Goal: Information Seeking & Learning: Learn about a topic

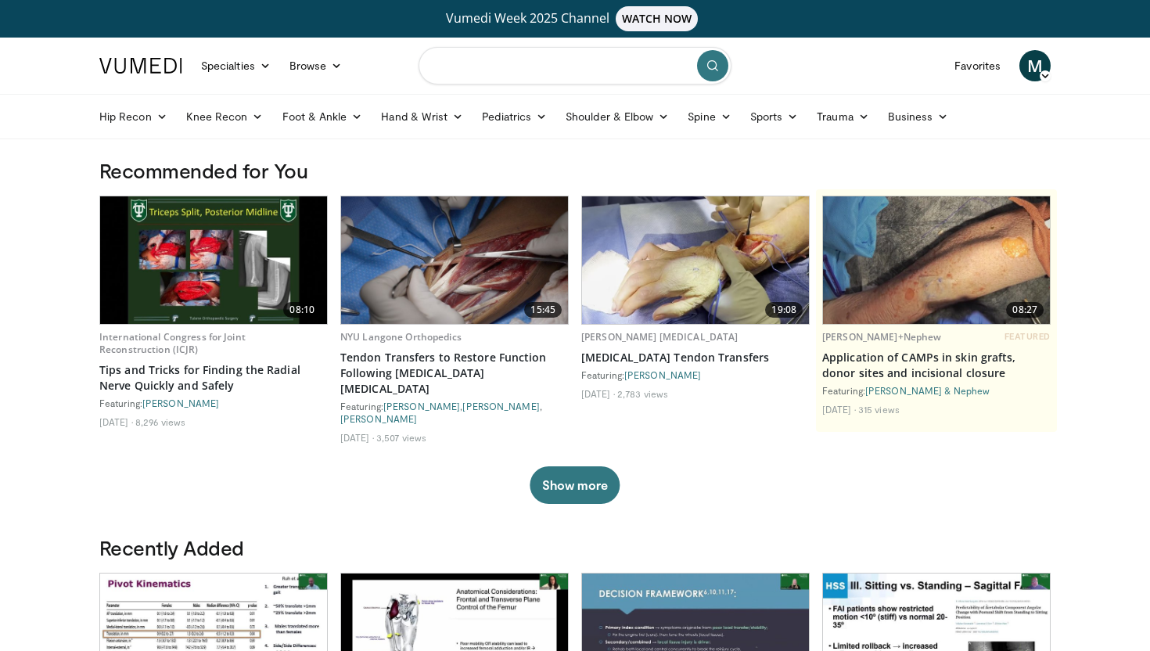
click at [483, 70] on input "Search topics, interventions" at bounding box center [574, 66] width 313 height 38
type input "**********"
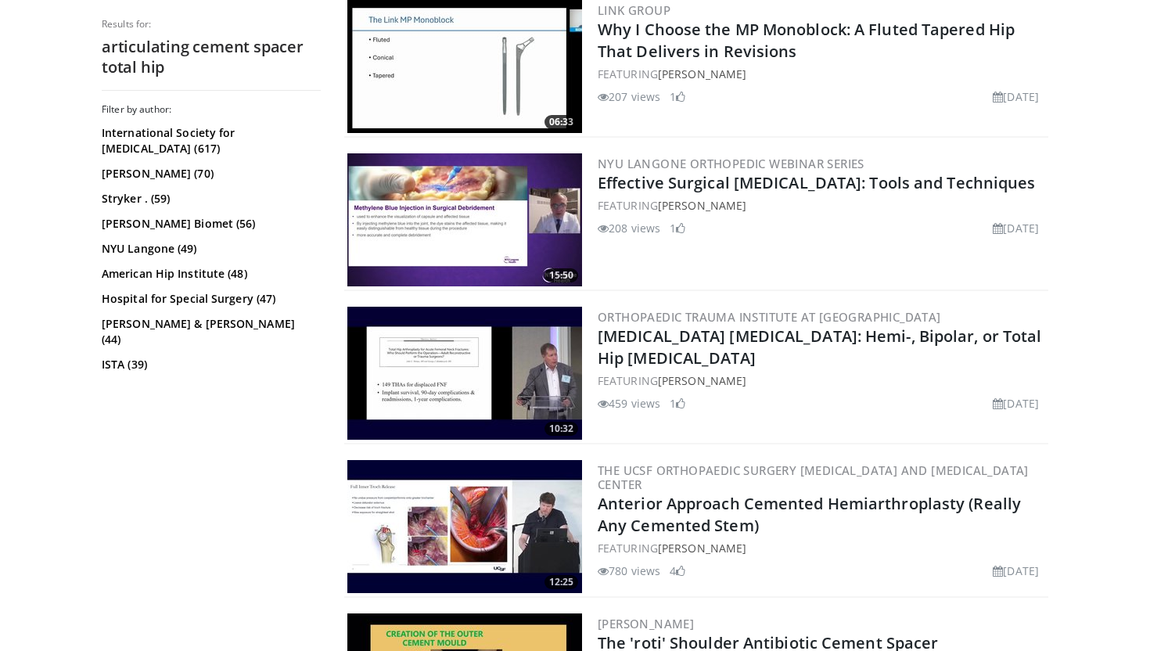
scroll to position [1608, 0]
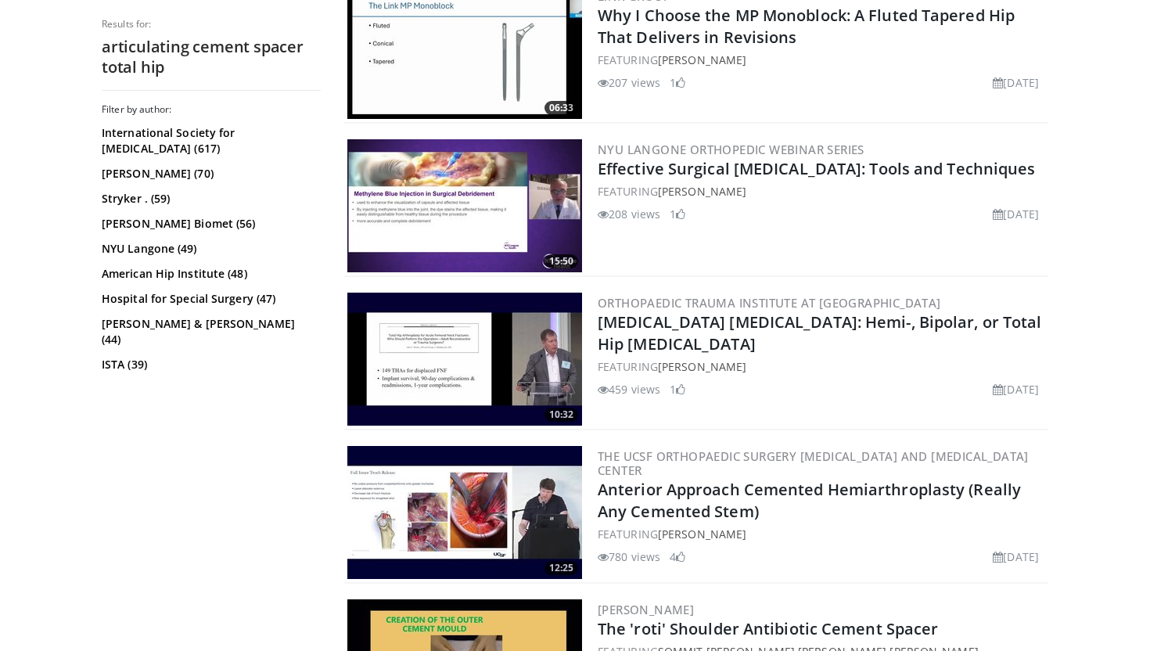
click at [485, 208] on img at bounding box center [464, 205] width 235 height 133
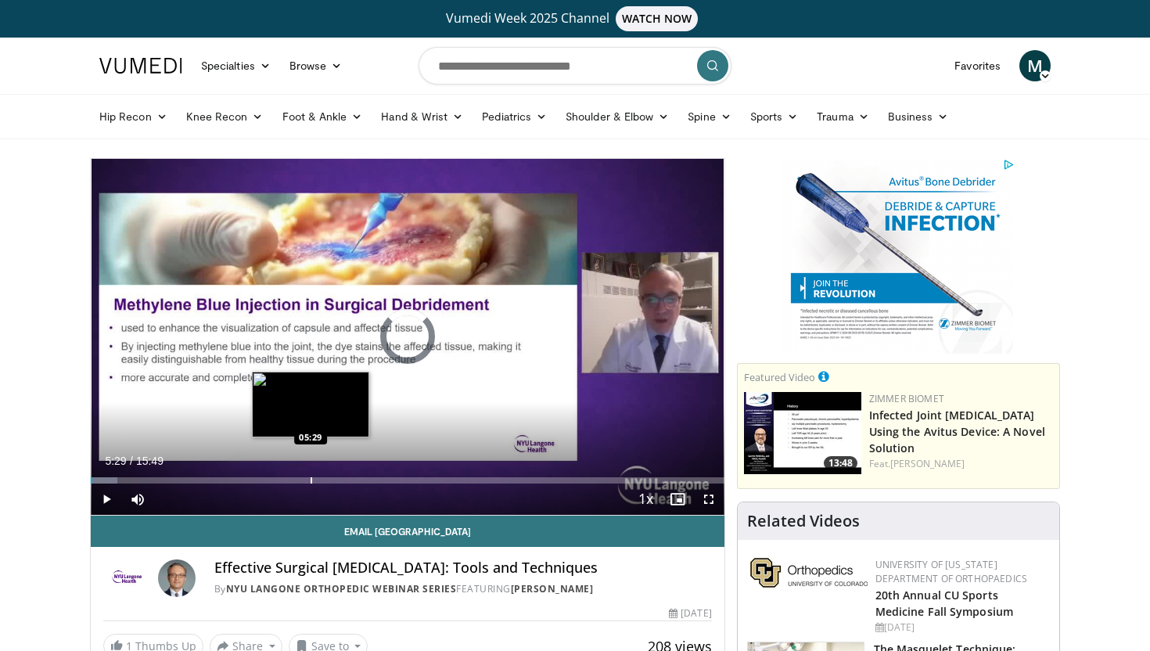
click at [310, 479] on div "Progress Bar" at bounding box center [311, 480] width 2 height 6
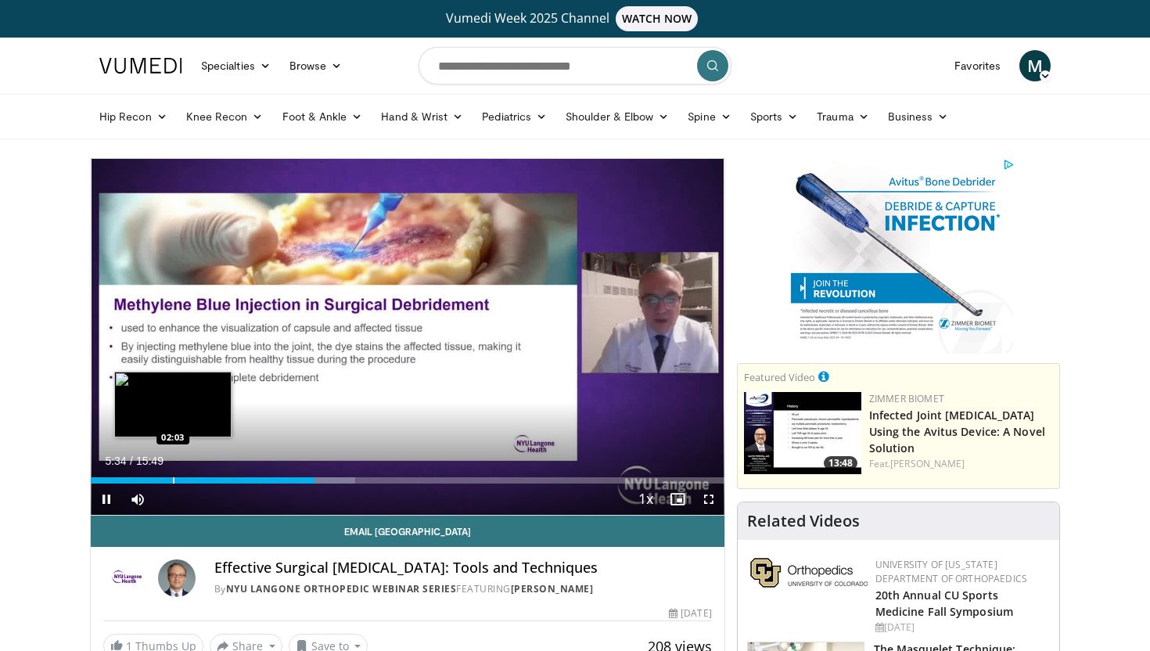
click at [173, 480] on video-js "**********" at bounding box center [408, 337] width 634 height 357
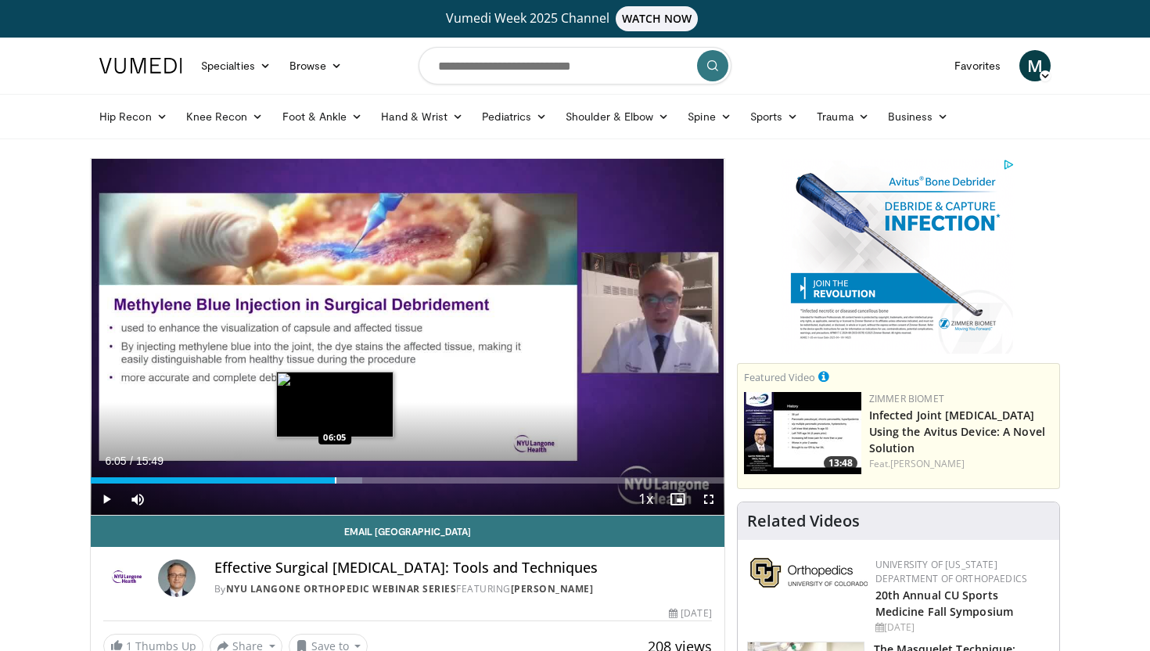
click at [335, 480] on div "Progress Bar" at bounding box center [336, 480] width 2 height 6
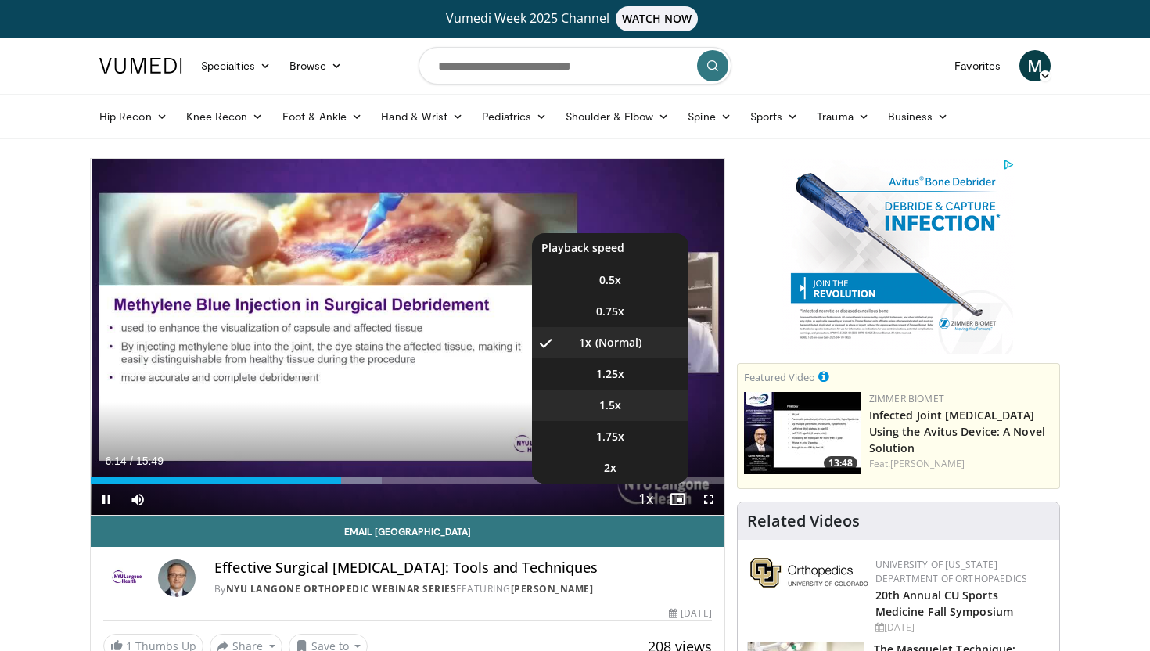
click at [613, 407] on span "1.5x" at bounding box center [610, 405] width 22 height 16
click at [612, 339] on li "1x" at bounding box center [610, 342] width 156 height 31
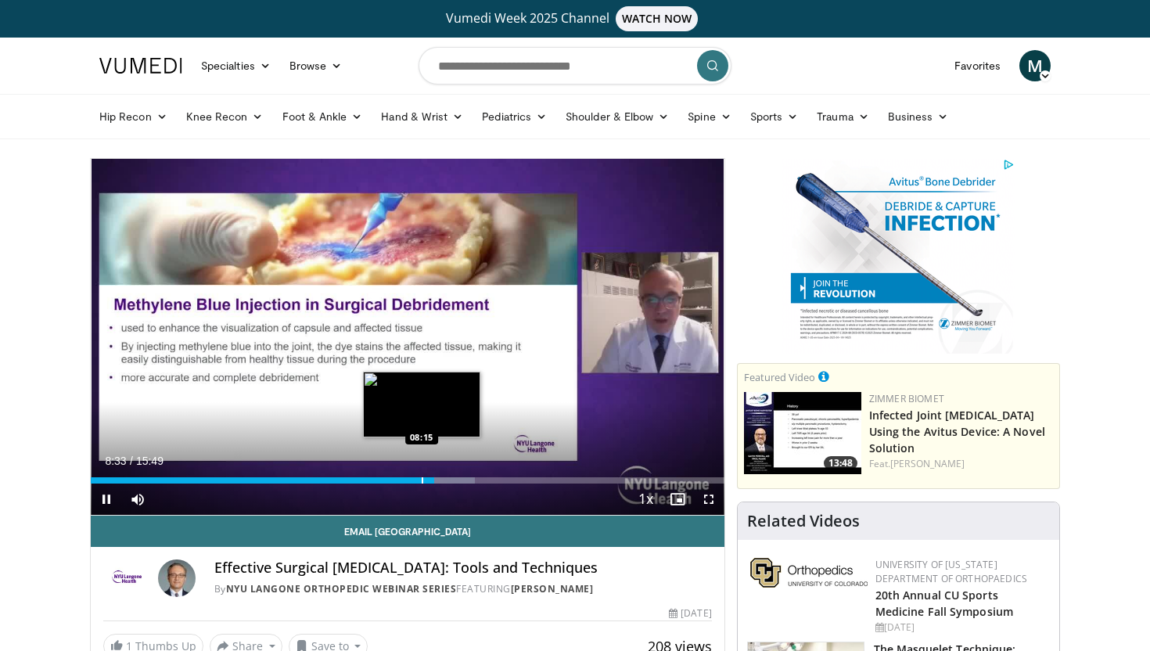
click at [422, 481] on div "Progress Bar" at bounding box center [423, 480] width 2 height 6
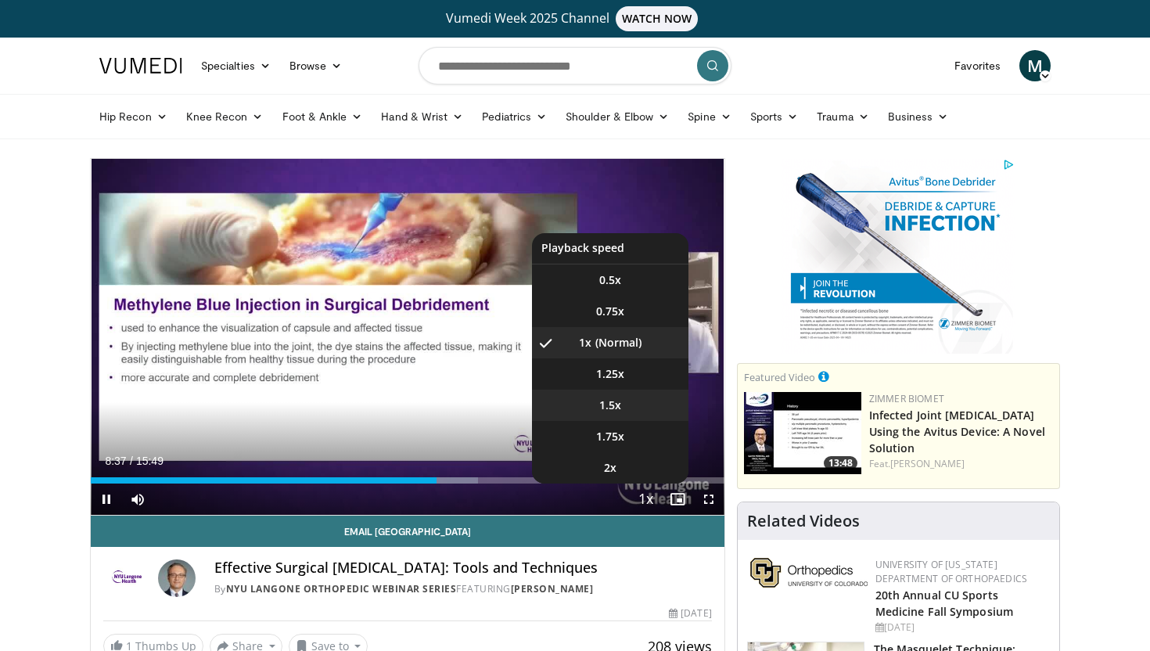
click at [612, 401] on span "1.5x" at bounding box center [610, 405] width 22 height 16
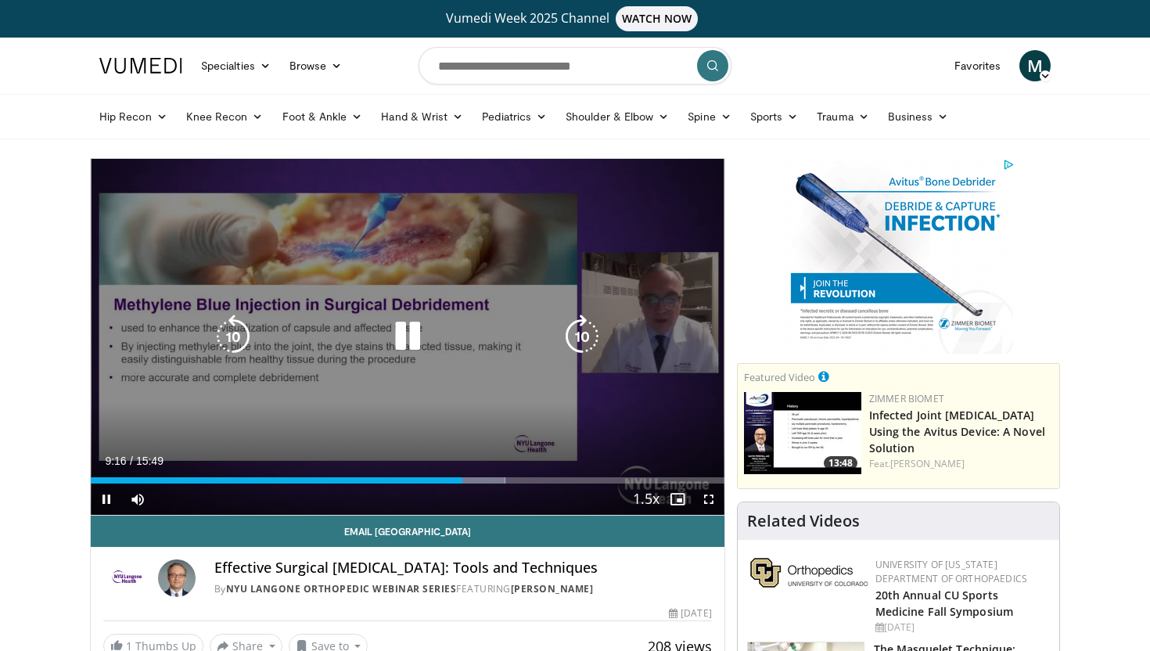
click at [583, 343] on icon "Video Player" at bounding box center [582, 336] width 44 height 44
click at [583, 329] on icon "Video Player" at bounding box center [582, 336] width 44 height 44
click at [634, 479] on div "Progress Bar" at bounding box center [633, 480] width 38 height 6
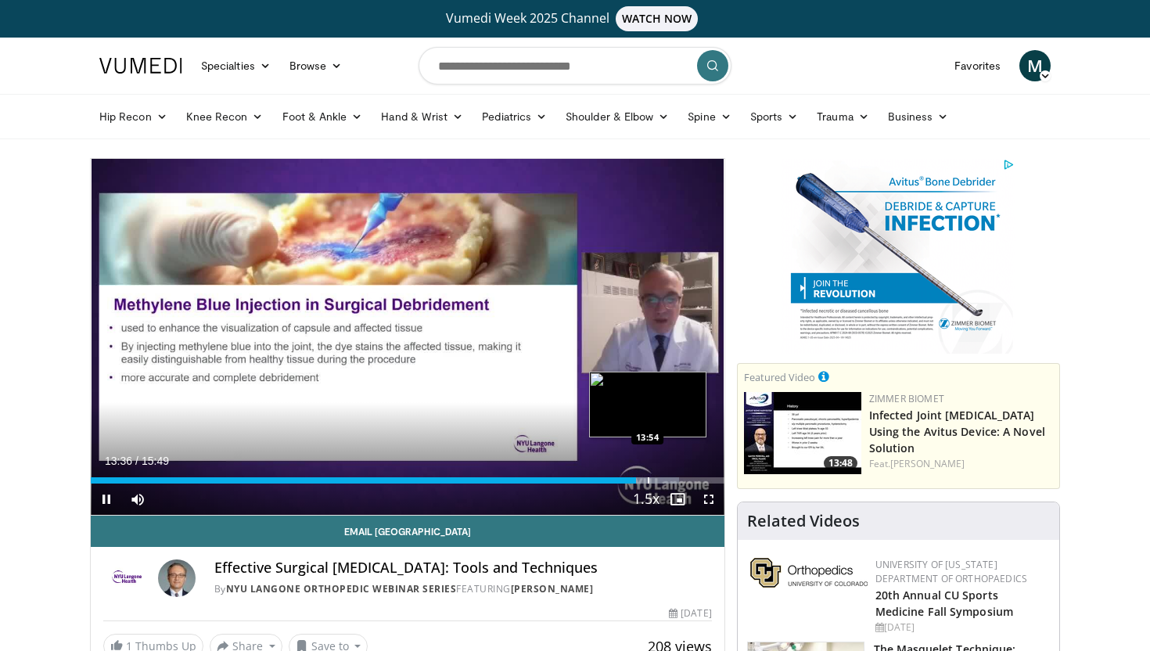
click at [648, 478] on div "Progress Bar" at bounding box center [649, 480] width 2 height 6
click at [662, 478] on div "Progress Bar" at bounding box center [663, 480] width 2 height 6
click at [678, 477] on div "Progress Bar" at bounding box center [679, 480] width 2 height 6
click at [692, 477] on div "Progress Bar" at bounding box center [693, 480] width 2 height 6
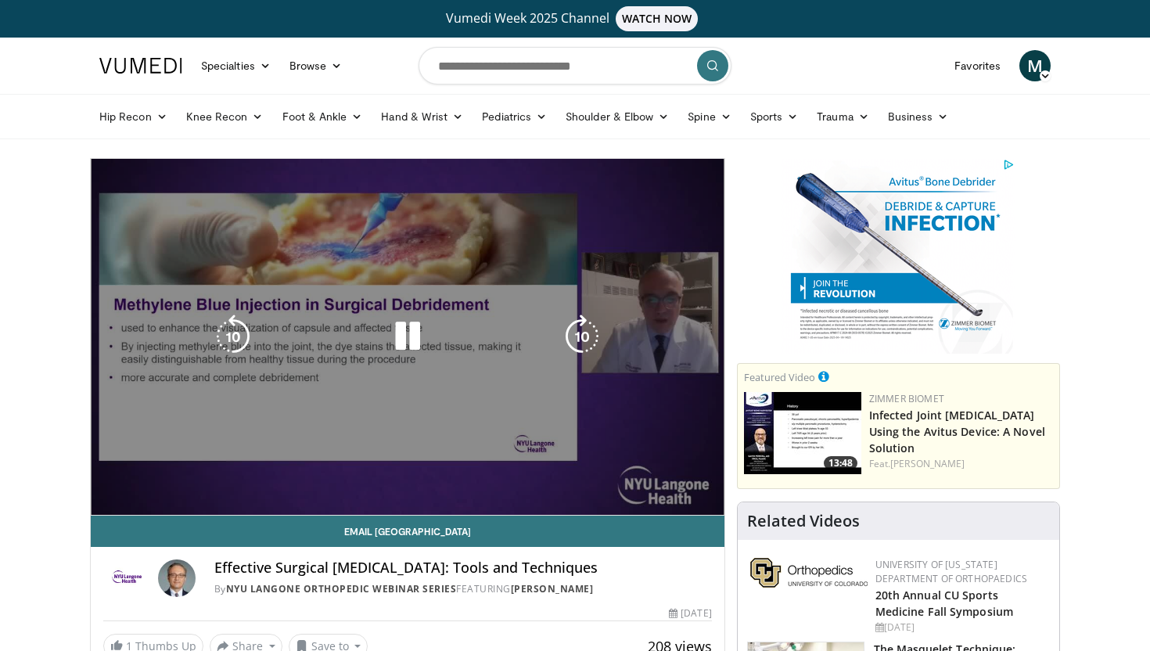
click at [705, 478] on video-js "**********" at bounding box center [408, 337] width 634 height 357
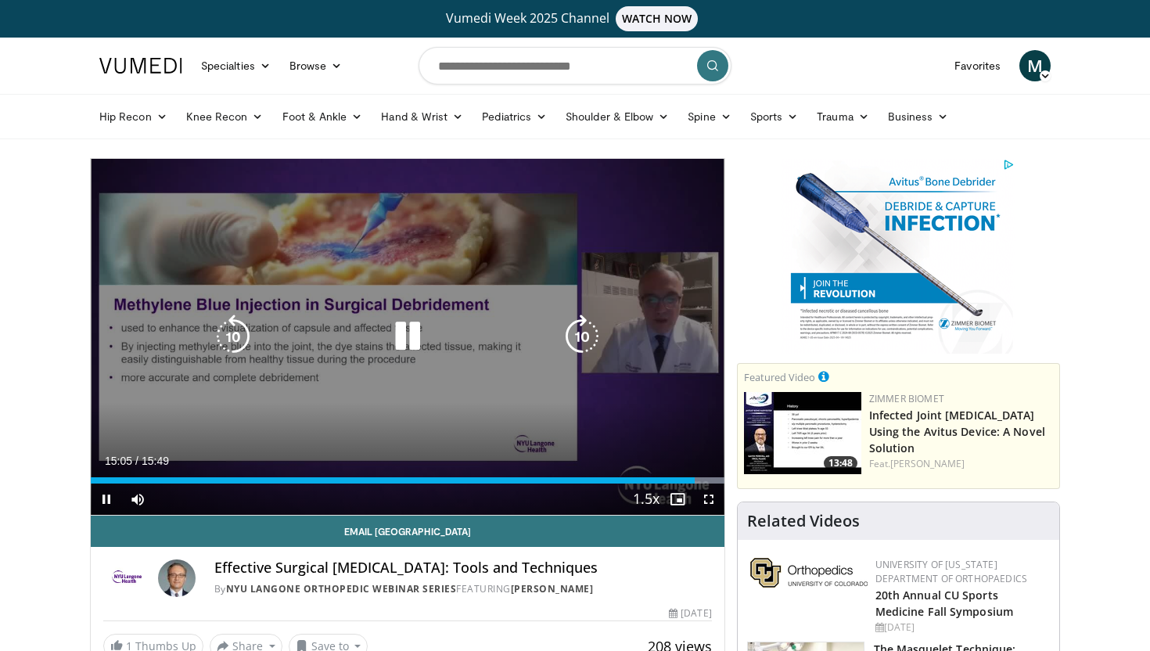
click at [403, 336] on icon "Video Player" at bounding box center [408, 336] width 44 height 44
